Goal: Information Seeking & Learning: Understand process/instructions

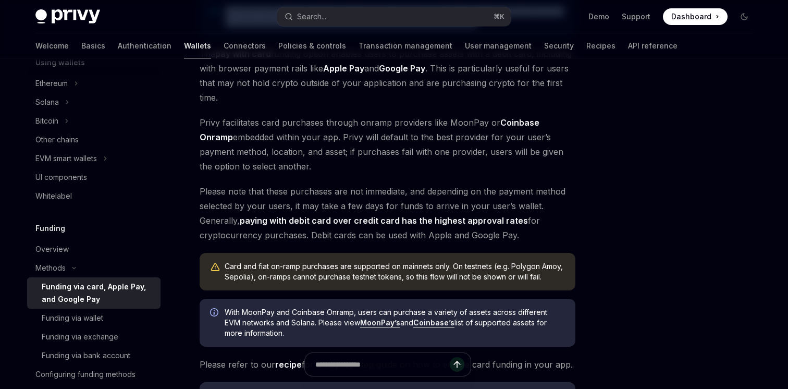
scroll to position [159, 0]
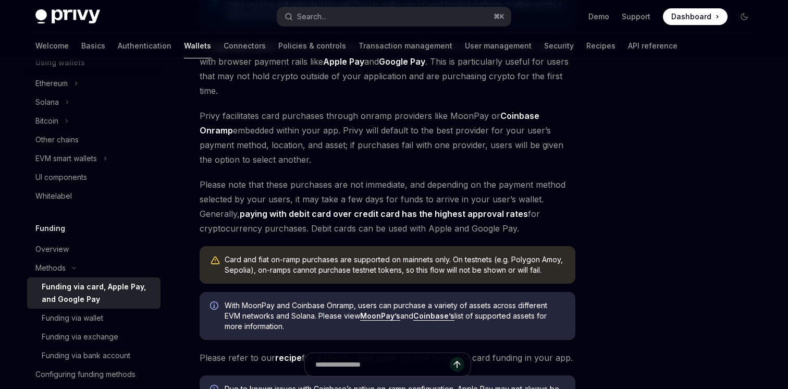
click at [313, 116] on span "Privy facilitates card purchases through onramp providers like MoonPay or Coinb…" at bounding box center [388, 137] width 376 height 58
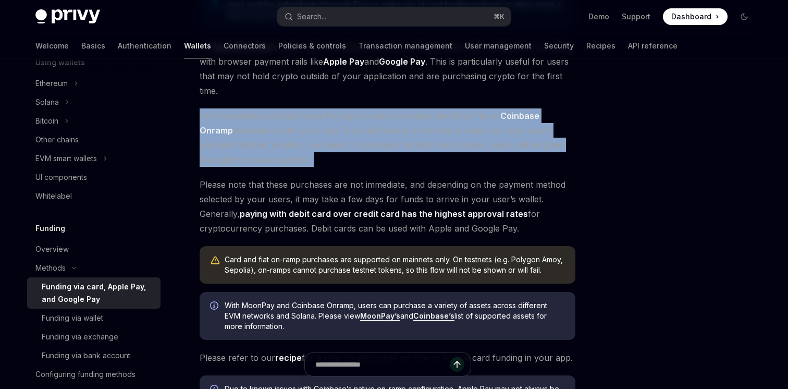
click at [313, 116] on span "Privy facilitates card purchases through onramp providers like MoonPay or Coinb…" at bounding box center [388, 137] width 376 height 58
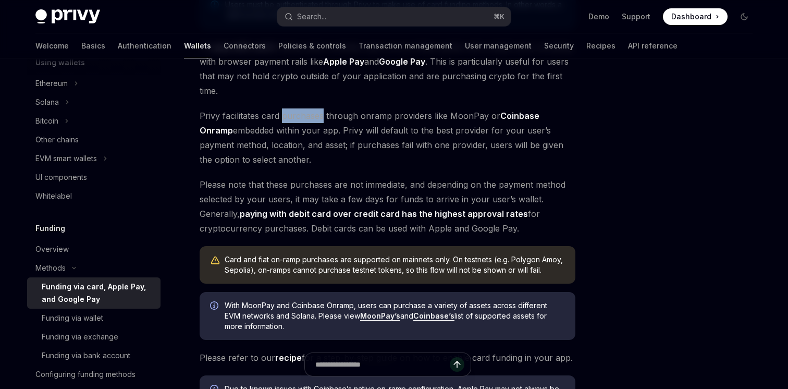
click at [313, 116] on span "Privy facilitates card purchases through onramp providers like MoonPay or Coinb…" at bounding box center [388, 137] width 376 height 58
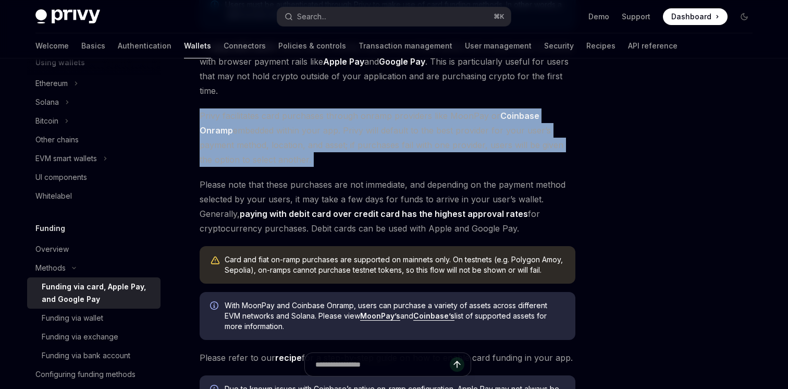
click at [313, 116] on span "Privy facilitates card purchases through onramp providers like MoonPay or Coinb…" at bounding box center [388, 137] width 376 height 58
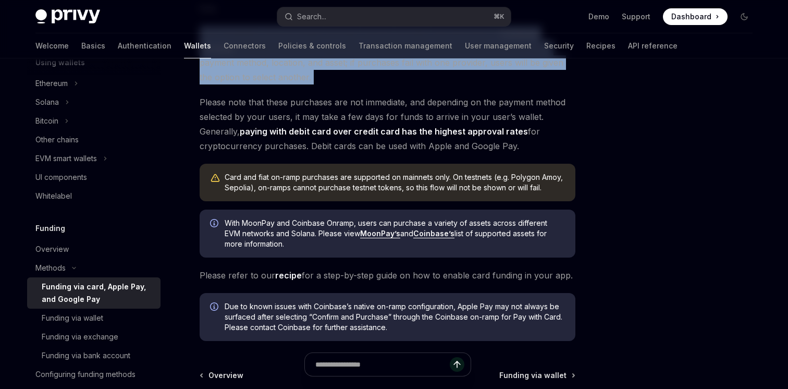
scroll to position [253, 0]
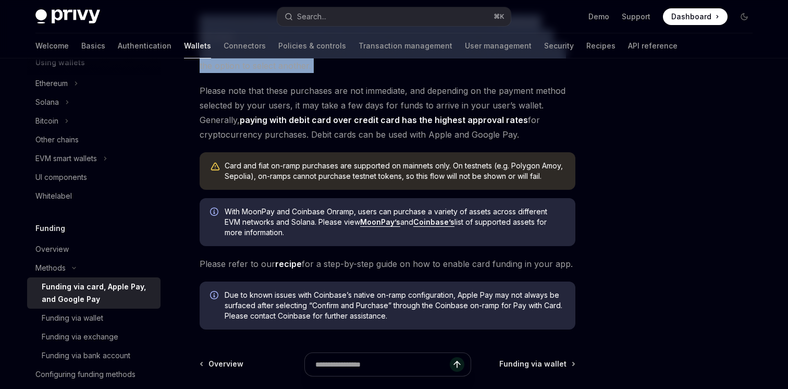
click at [280, 263] on link "recipe" at bounding box center [288, 263] width 27 height 11
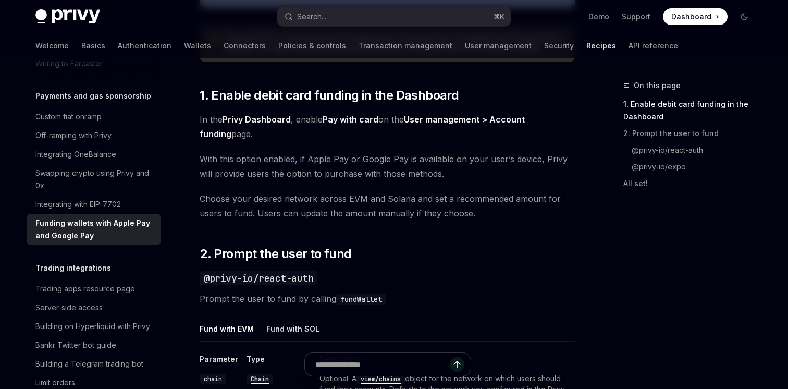
scroll to position [515, 0]
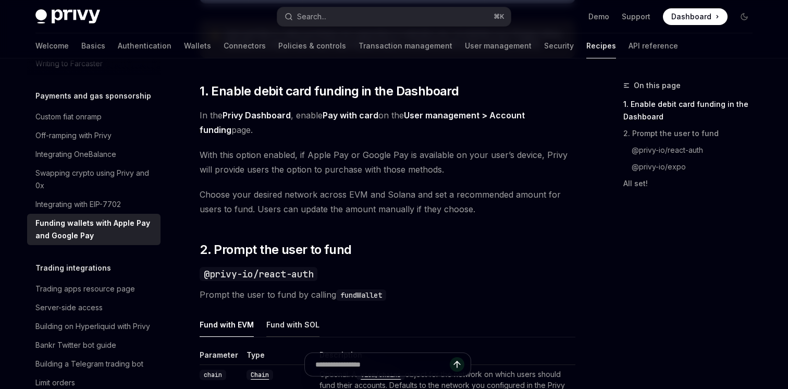
click at [282, 326] on button "Fund with SOL" at bounding box center [292, 324] width 53 height 24
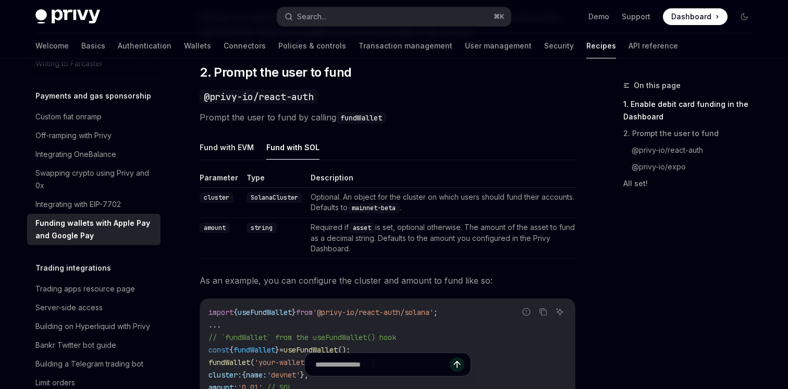
scroll to position [732, 0]
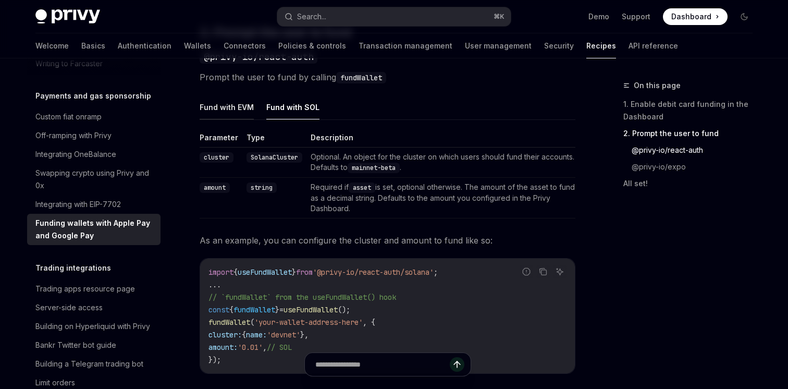
click at [223, 105] on button "Fund with EVM" at bounding box center [227, 107] width 54 height 24
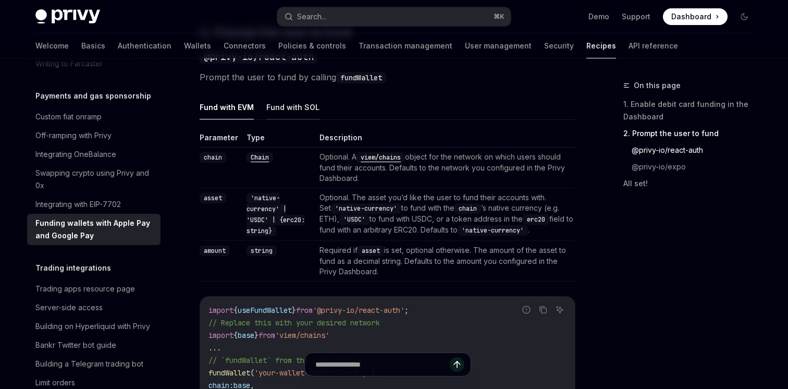
click at [290, 106] on button "Fund with SOL" at bounding box center [292, 107] width 53 height 24
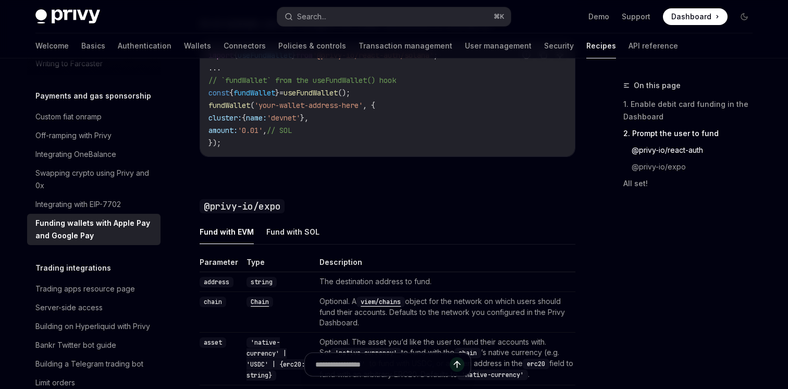
scroll to position [957, 0]
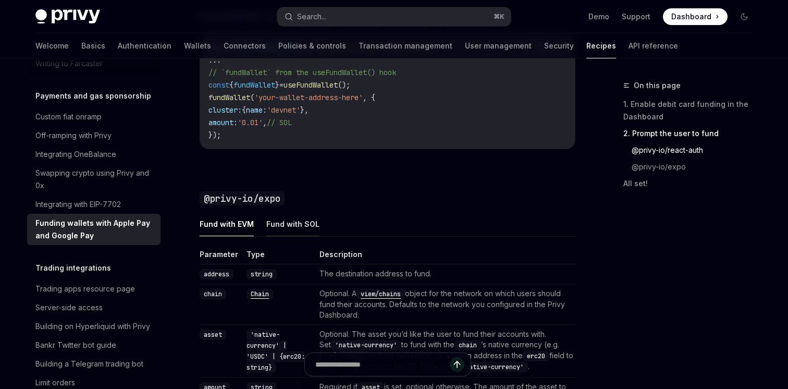
click at [297, 231] on button "Fund with SOL" at bounding box center [292, 224] width 53 height 24
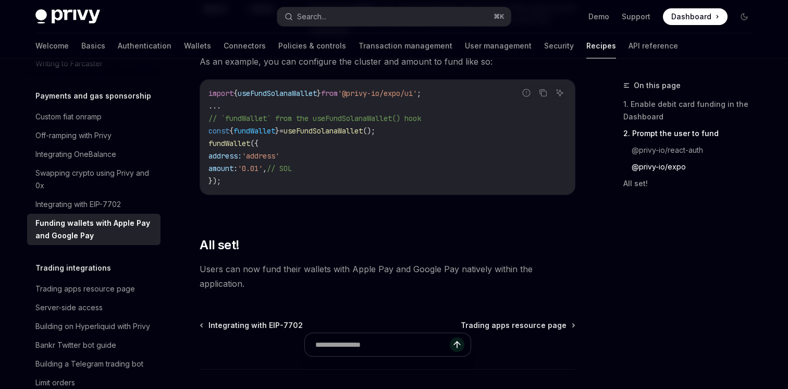
scroll to position [1258, 0]
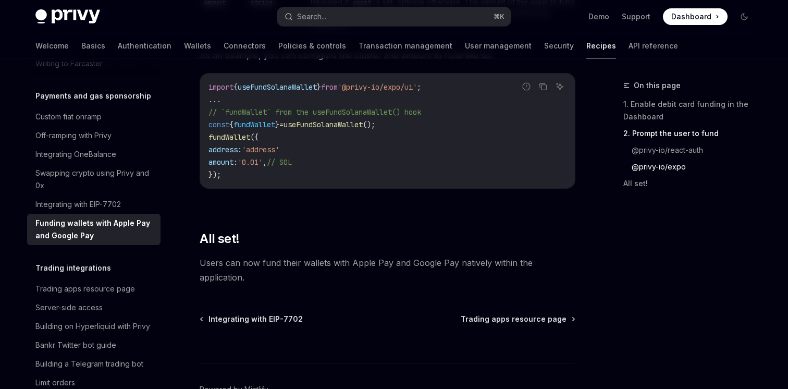
click at [264, 261] on span "Users can now fund their wallets with Apple Pay and Google Pay natively within …" at bounding box center [388, 269] width 376 height 29
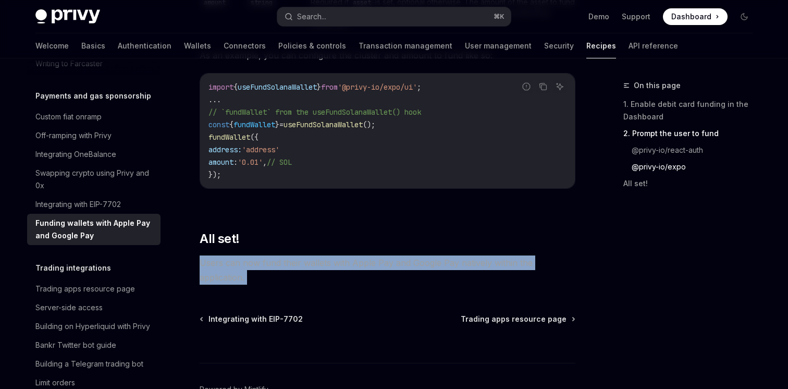
click at [264, 261] on span "Users can now fund their wallets with Apple Pay and Google Pay natively within …" at bounding box center [388, 269] width 376 height 29
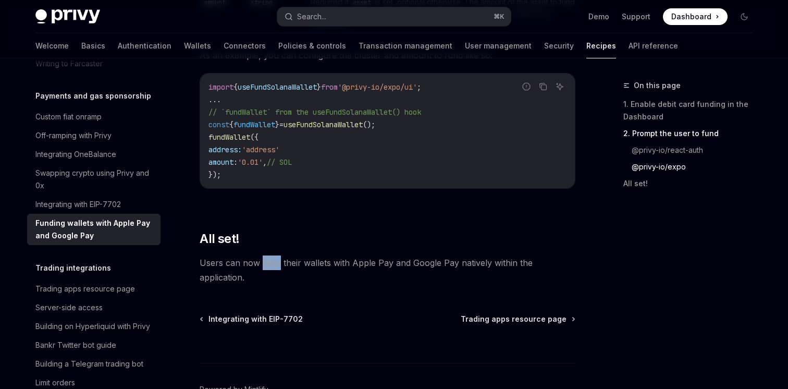
click at [264, 261] on span "Users can now fund their wallets with Apple Pay and Google Pay natively within …" at bounding box center [388, 269] width 376 height 29
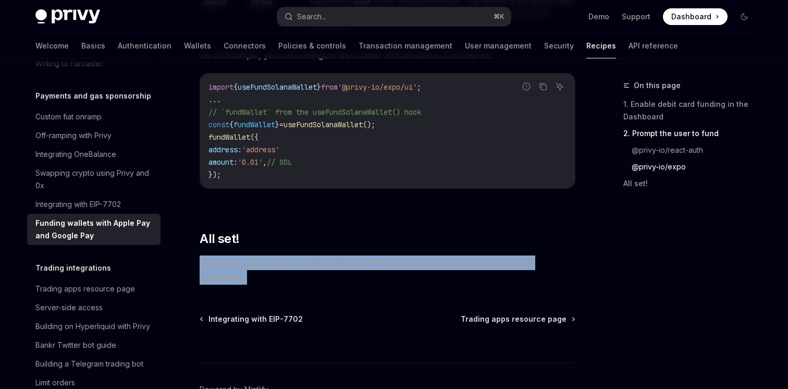
click at [264, 261] on span "Users can now fund their wallets with Apple Pay and Google Pay natively within …" at bounding box center [388, 269] width 376 height 29
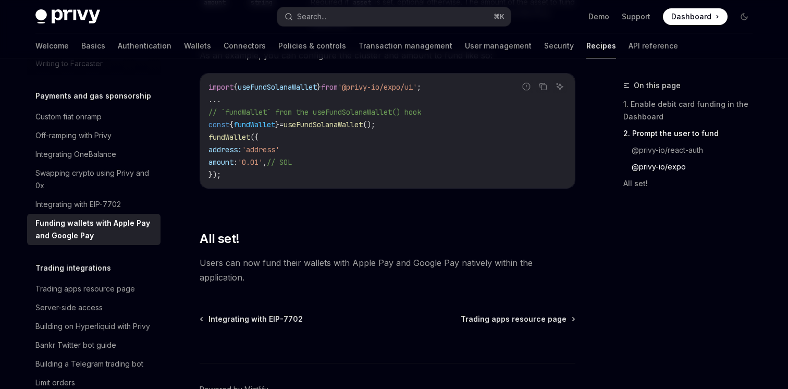
click at [232, 262] on span "Users can now fund their wallets with Apple Pay and Google Pay natively within …" at bounding box center [388, 269] width 376 height 29
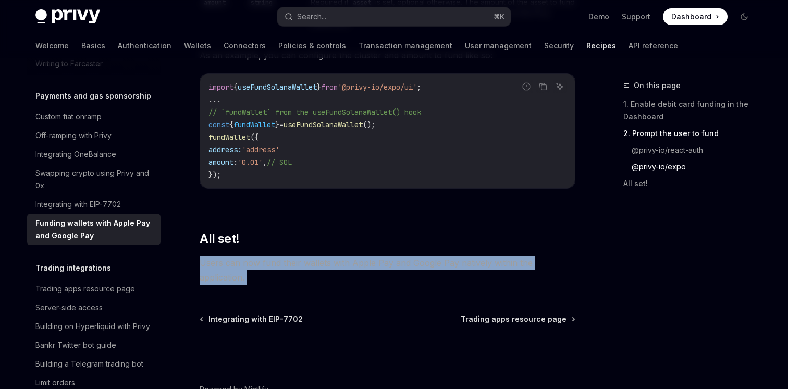
click at [232, 262] on span "Users can now fund their wallets with Apple Pay and Google Pay natively within …" at bounding box center [388, 269] width 376 height 29
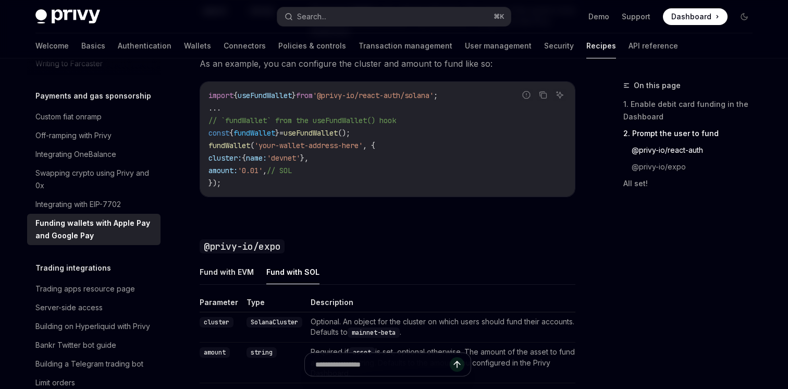
scroll to position [899, 0]
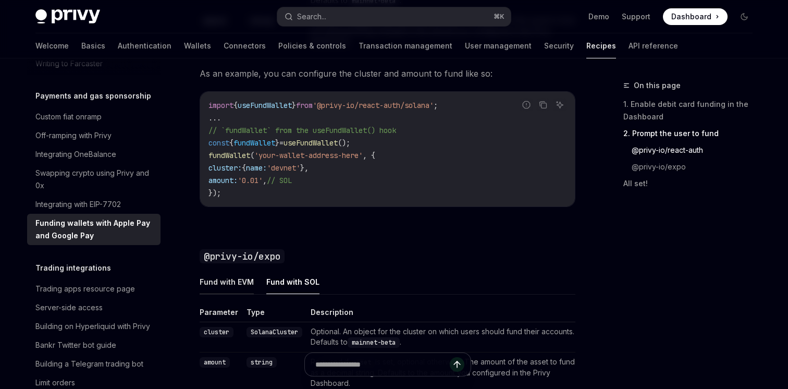
click at [224, 281] on button "Fund with EVM" at bounding box center [227, 281] width 54 height 24
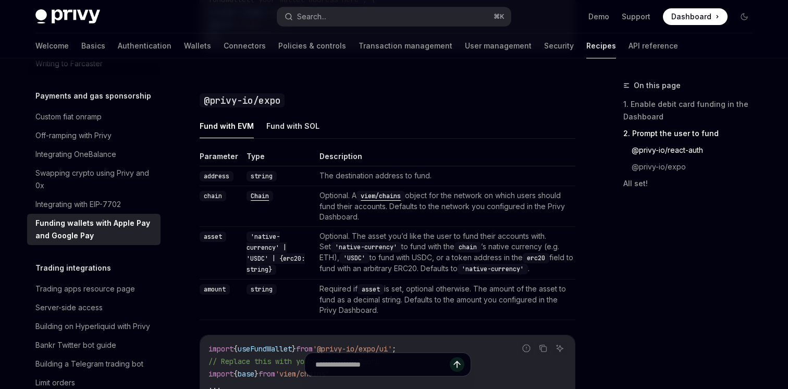
scroll to position [1044, 0]
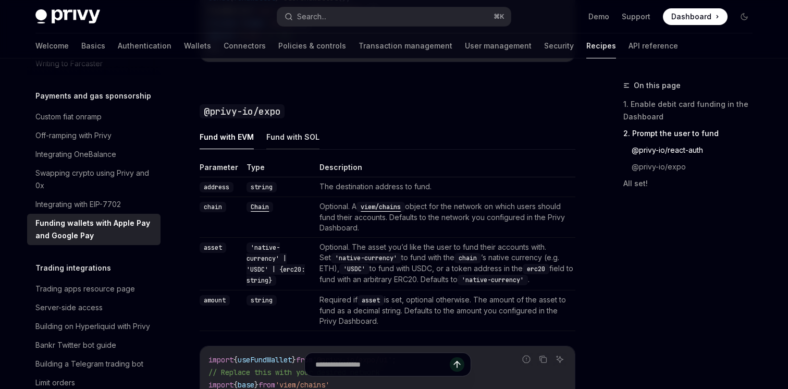
click at [280, 141] on button "Fund with SOL" at bounding box center [292, 137] width 53 height 24
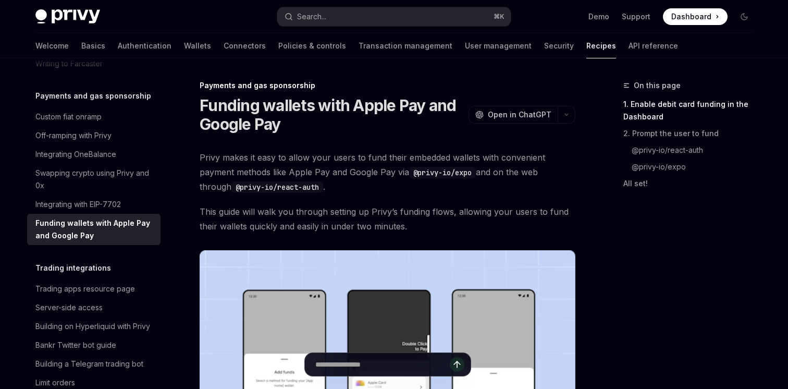
click at [223, 155] on span "Privy makes it easy to allow your users to fund their embedded wallets with con…" at bounding box center [388, 172] width 376 height 44
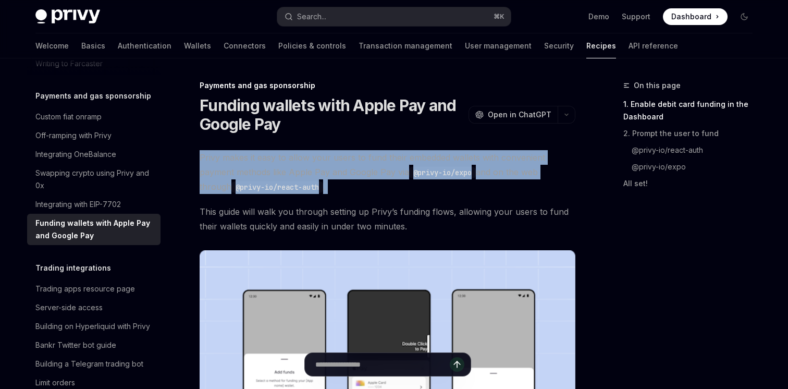
click at [223, 155] on span "Privy makes it easy to allow your users to fund their embedded wallets with con…" at bounding box center [388, 172] width 376 height 44
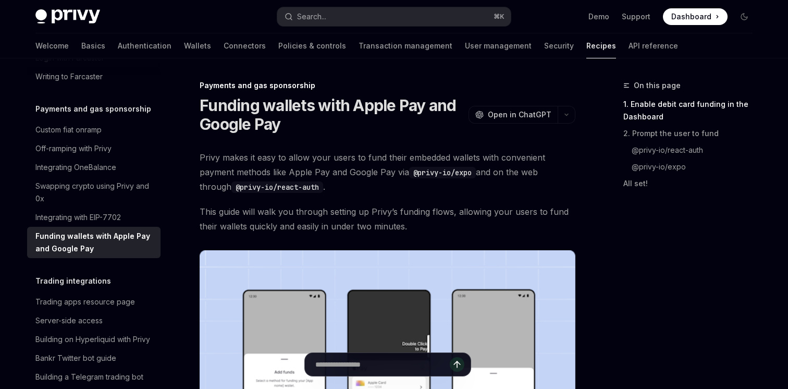
scroll to position [412, 0]
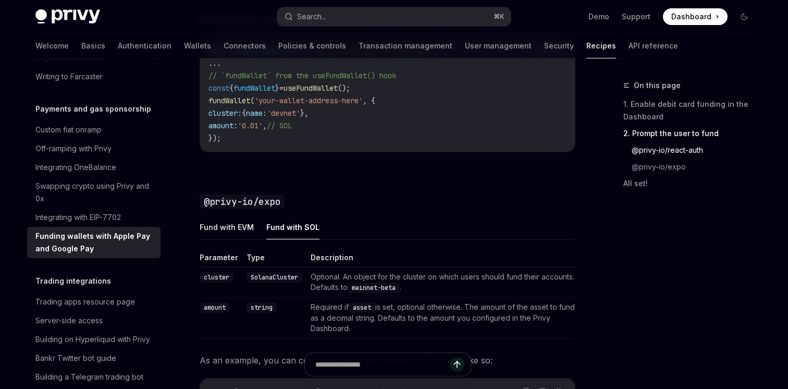
scroll to position [957, 0]
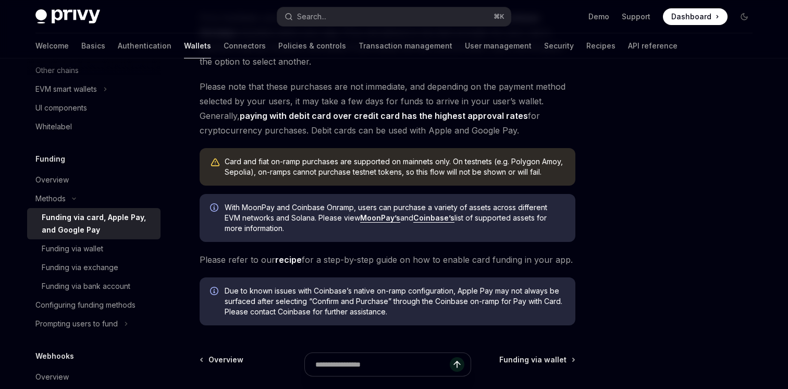
scroll to position [253, 0]
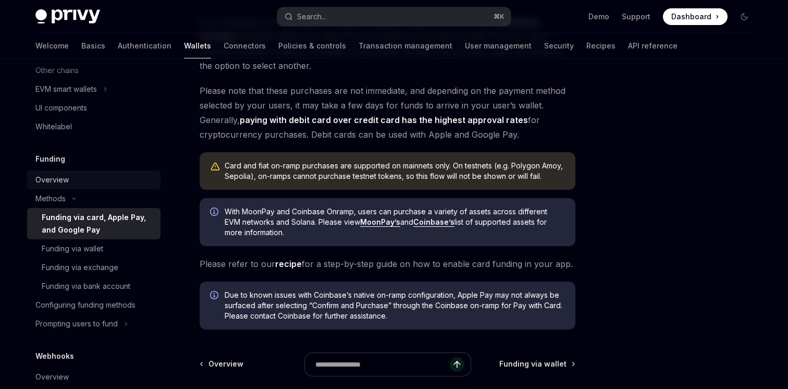
click at [48, 185] on div "Overview" at bounding box center [51, 180] width 33 height 13
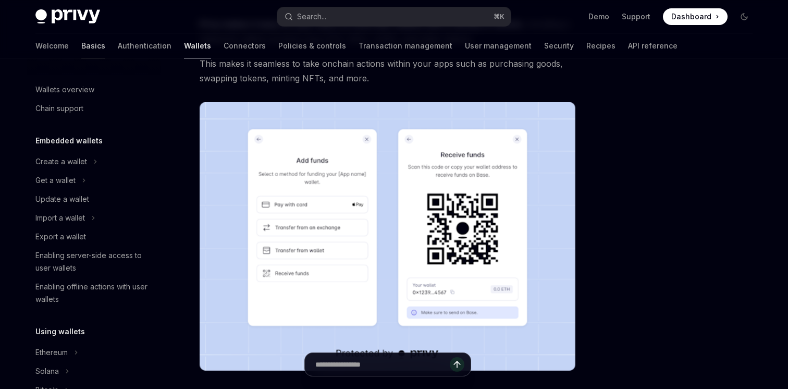
click at [81, 45] on link "Basics" at bounding box center [93, 45] width 24 height 25
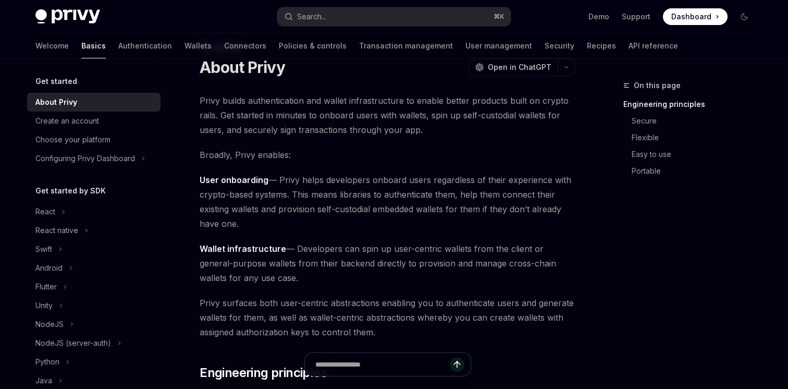
scroll to position [45, 0]
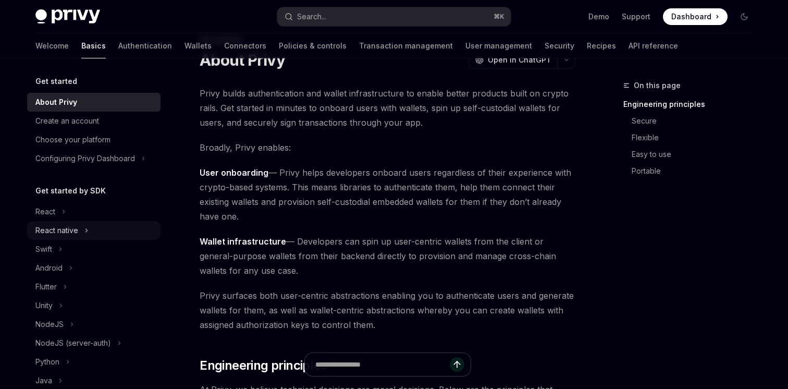
click at [49, 228] on div "React native" at bounding box center [56, 230] width 43 height 13
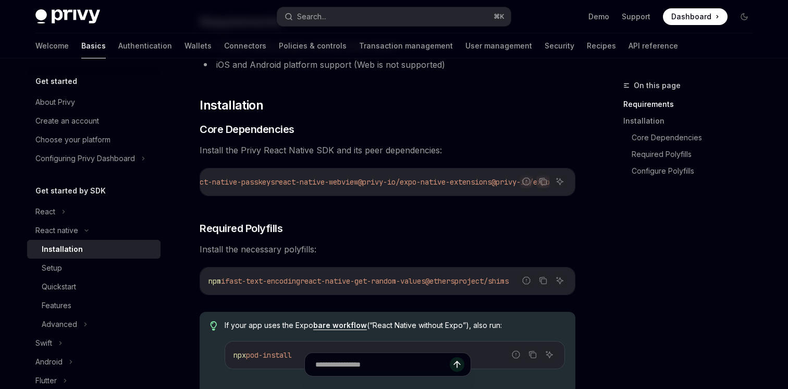
scroll to position [0, 578]
click at [499, 200] on div "Report incorrect code" at bounding box center [526, 197] width 73 height 10
drag, startPoint x: 496, startPoint y: 197, endPoint x: 464, endPoint y: 195, distance: 32.4
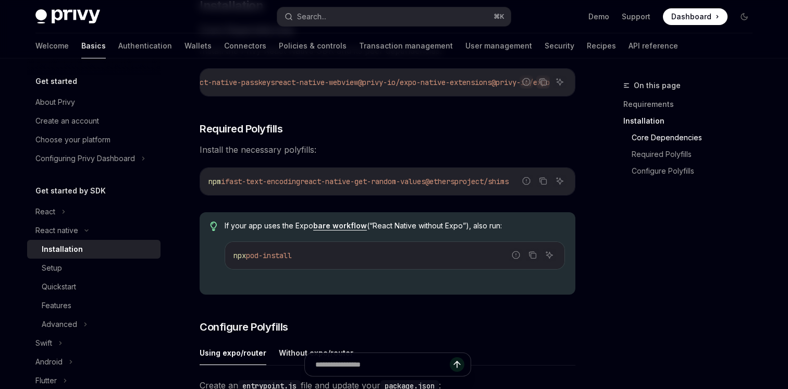
scroll to position [220, 0]
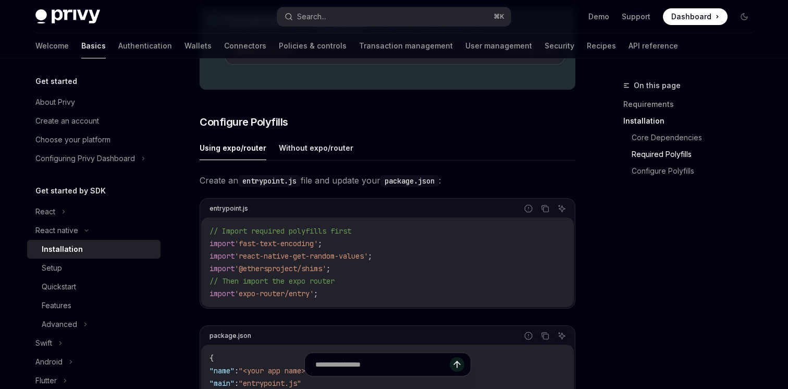
click at [316, 273] on span "'@ethersproject/shims'" at bounding box center [280, 268] width 92 height 9
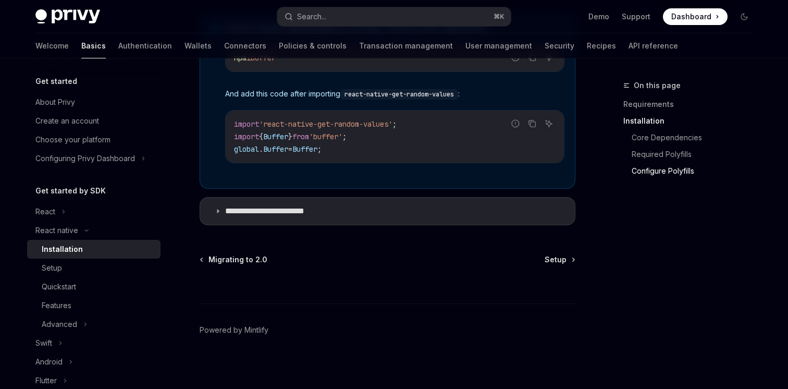
scroll to position [852, 0]
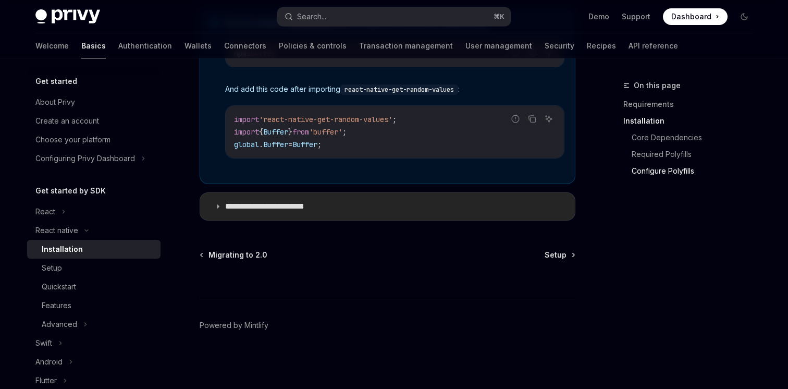
click at [219, 206] on icon at bounding box center [218, 206] width 6 height 6
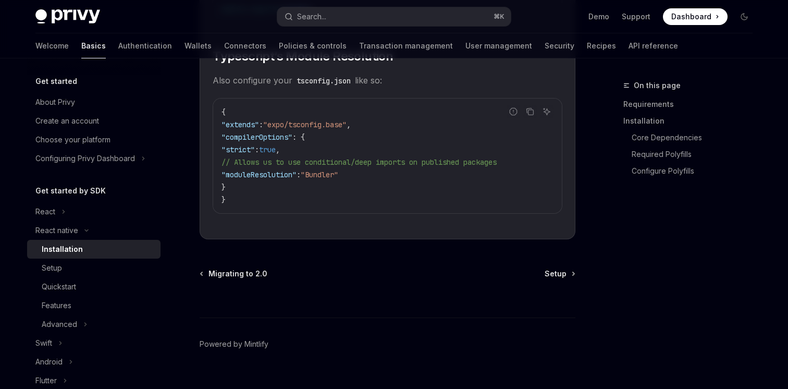
scroll to position [1948, 0]
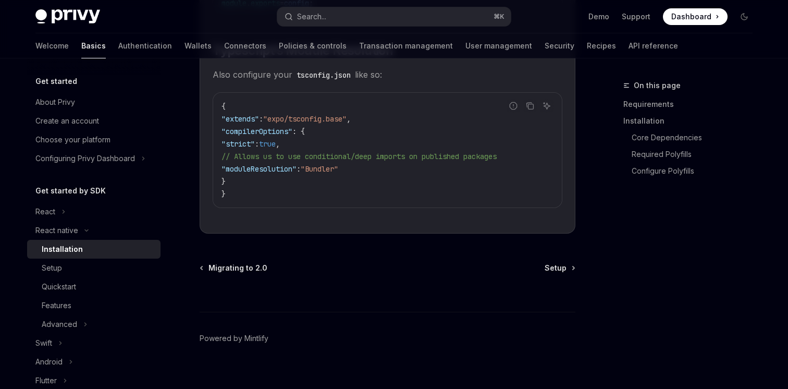
click at [269, 174] on span ""moduleResolution"" at bounding box center [258, 168] width 75 height 9
copy span "moduleResolution"
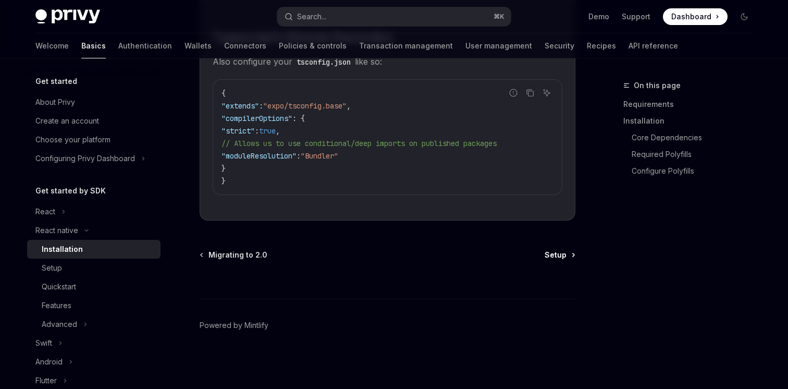
click at [560, 253] on span "Setup" at bounding box center [556, 255] width 22 height 10
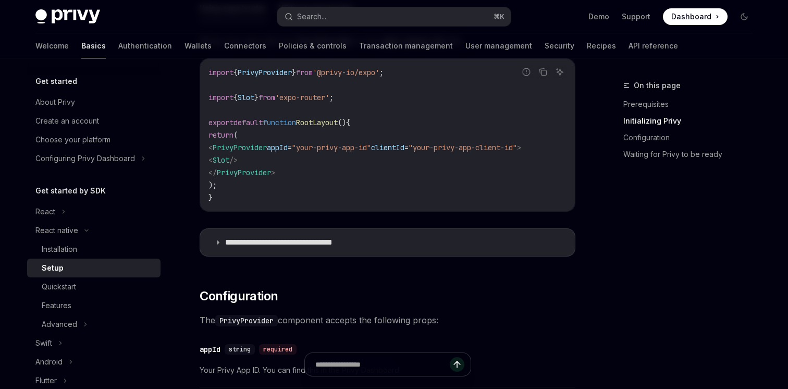
scroll to position [372, 0]
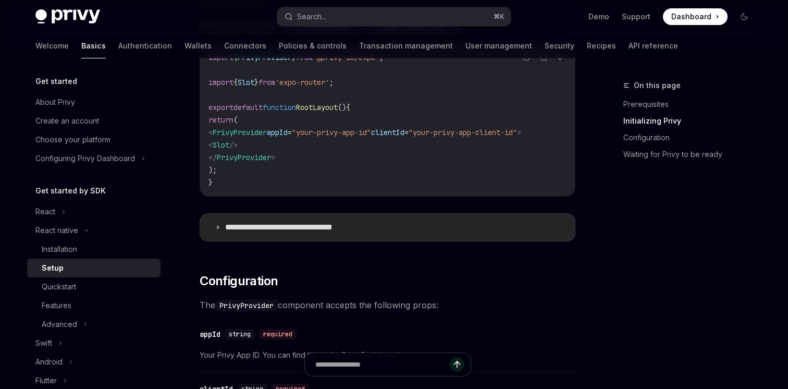
click at [218, 229] on icon at bounding box center [218, 227] width 6 height 6
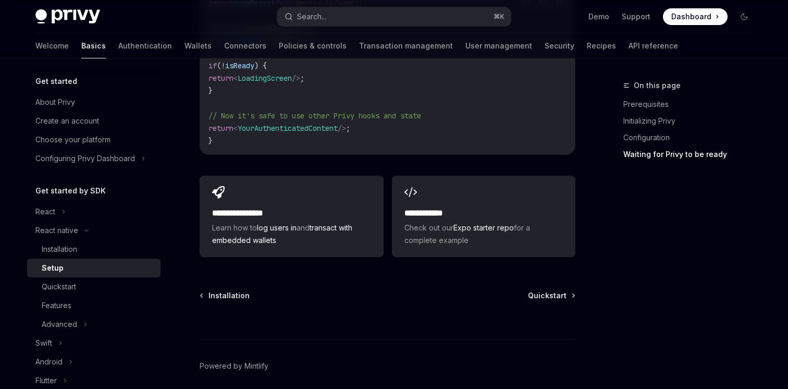
scroll to position [1688, 0]
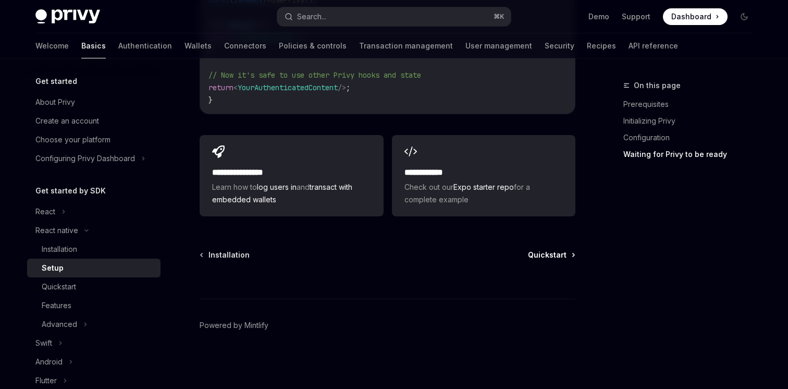
click at [542, 256] on span "Quickstart" at bounding box center [547, 255] width 39 height 10
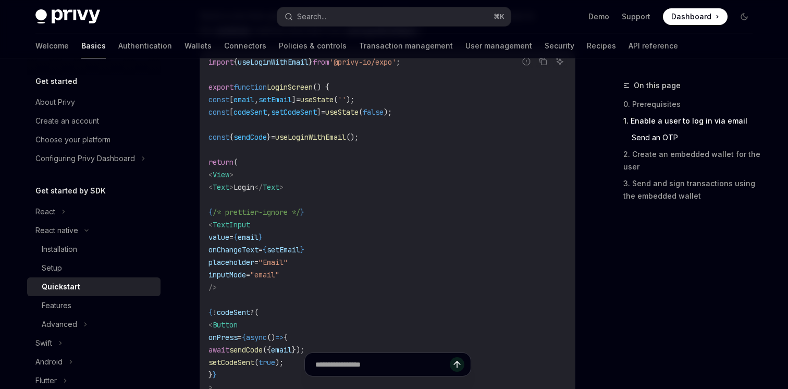
scroll to position [528, 0]
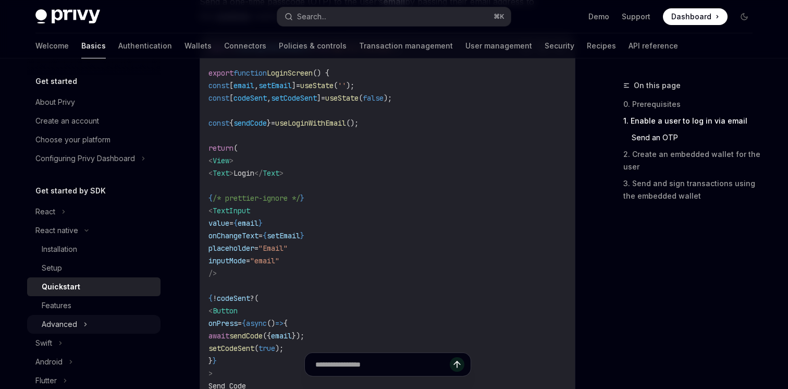
click at [79, 321] on button "Advanced" at bounding box center [93, 324] width 133 height 19
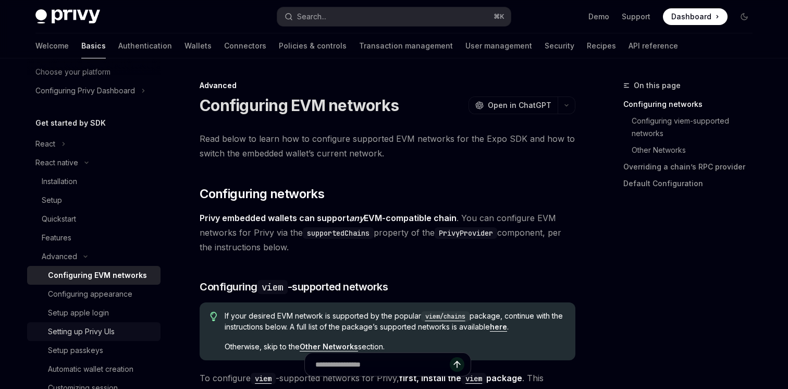
scroll to position [69, 0]
click at [94, 330] on div "Setting up Privy UIs" at bounding box center [81, 330] width 67 height 13
type textarea "*"
